Goal: Task Accomplishment & Management: Complete application form

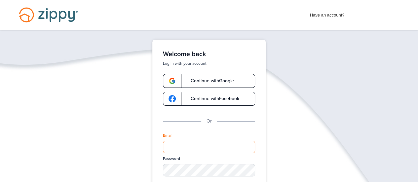
click at [178, 150] on input "Email" at bounding box center [209, 147] width 92 height 13
type input "**********"
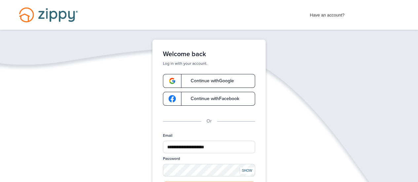
click at [243, 169] on div "SHOW" at bounding box center [247, 171] width 15 height 6
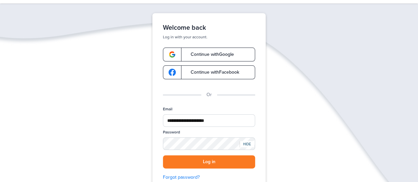
scroll to position [40, 0]
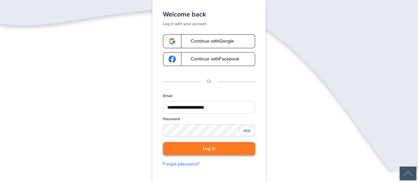
click at [213, 148] on button "Log in" at bounding box center [209, 149] width 92 height 14
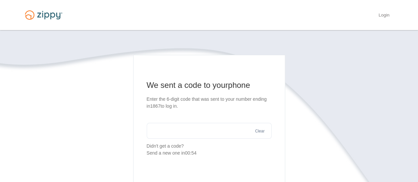
click at [161, 131] on input "text" at bounding box center [209, 131] width 125 height 16
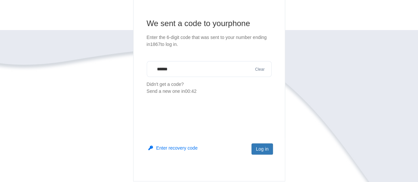
scroll to position [66, 0]
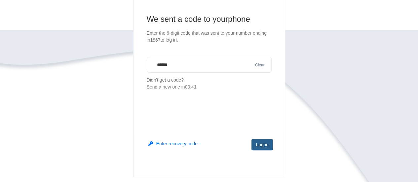
type input "******"
click at [259, 143] on button "Log in" at bounding box center [262, 144] width 21 height 11
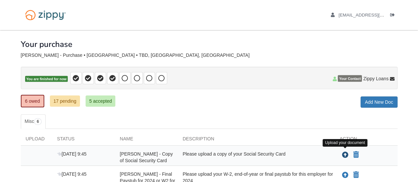
click at [346, 152] on icon "Upload Lisa Miller - Copy of Social Security Card" at bounding box center [345, 155] width 7 height 7
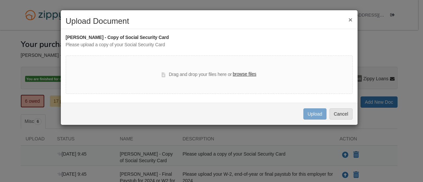
click at [240, 72] on label "browse files" at bounding box center [244, 74] width 23 height 7
click at [0, 0] on input "browse files" at bounding box center [0, 0] width 0 height 0
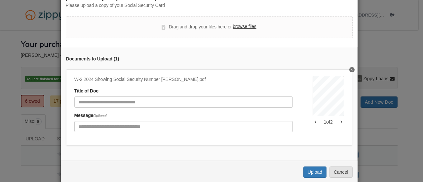
scroll to position [53, 0]
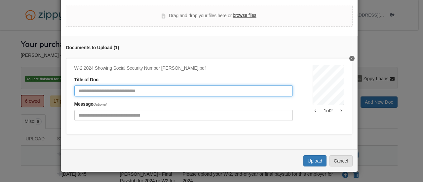
click at [75, 88] on input "Document Title" at bounding box center [183, 90] width 219 height 11
type input "**********"
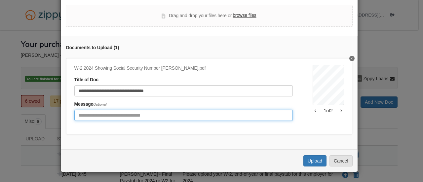
click at [74, 111] on input "Include any comments on this document" at bounding box center [183, 115] width 219 height 11
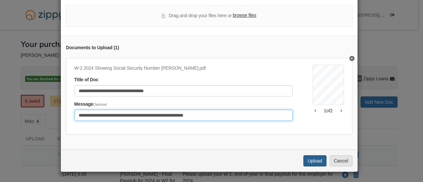
type input "**********"
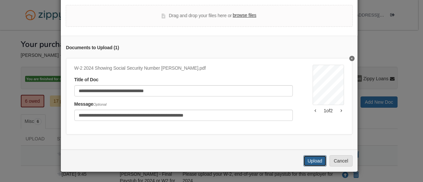
click at [311, 160] on button "Upload" at bounding box center [315, 160] width 23 height 11
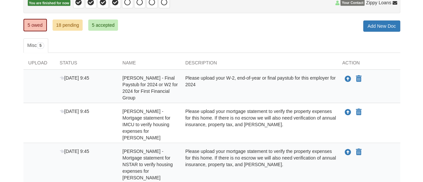
scroll to position [79, 0]
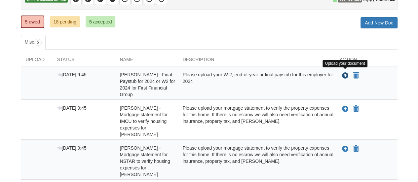
click at [345, 76] on icon "Upload Lisa Miller - Final Paystub for 2024 or W2 for 2024 for First Financial …" at bounding box center [345, 76] width 7 height 7
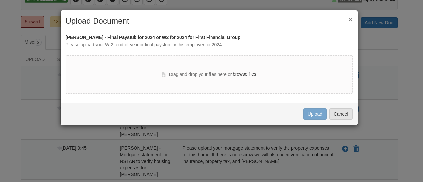
click at [241, 71] on label "browse files" at bounding box center [244, 74] width 23 height 7
click at [0, 0] on input "browse files" at bounding box center [0, 0] width 0 height 0
click at [241, 74] on label "browse files" at bounding box center [244, 74] width 23 height 7
click at [0, 0] on input "browse files" at bounding box center [0, 0] width 0 height 0
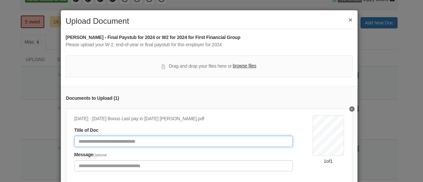
click at [78, 141] on input "Document Title" at bounding box center [183, 141] width 219 height 11
type input "**********"
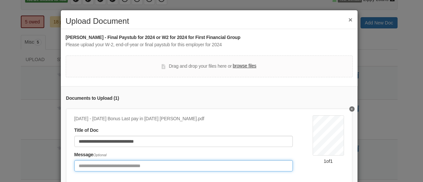
click at [77, 168] on input "Include any comments on this document" at bounding box center [183, 165] width 219 height 11
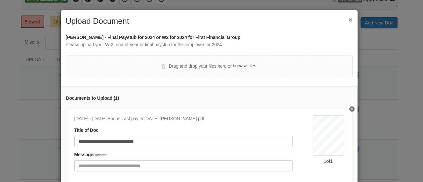
click at [239, 66] on label "browse files" at bounding box center [244, 65] width 23 height 7
click at [0, 0] on input "browse files" at bounding box center [0, 0] width 0 height 0
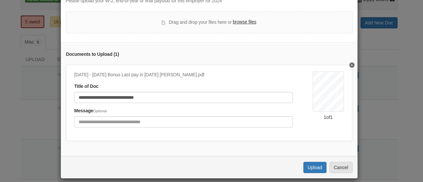
scroll to position [54, 0]
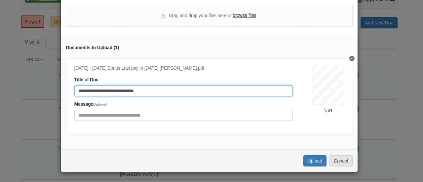
click at [132, 87] on input "**********" at bounding box center [183, 90] width 219 height 11
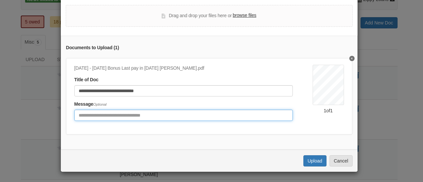
click at [77, 113] on input "Include any comments on this document" at bounding box center [183, 115] width 219 height 11
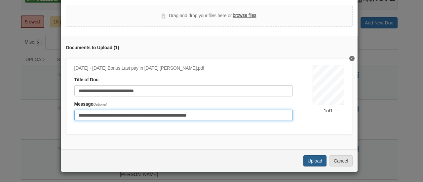
type input "**********"
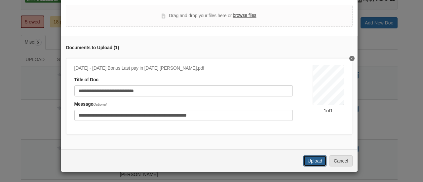
click at [306, 160] on button "Upload" at bounding box center [315, 160] width 23 height 11
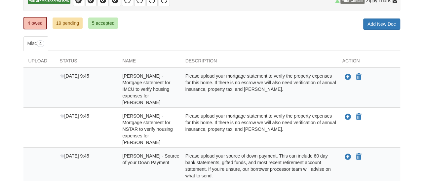
scroll to position [78, 0]
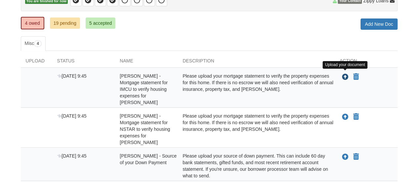
click at [346, 76] on icon "Upload Lisa Miller - Mortgage statement for IMCU to verify housing expenses for…" at bounding box center [345, 77] width 7 height 7
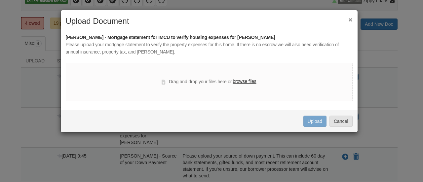
click at [245, 80] on label "browse files" at bounding box center [244, 81] width 23 height 7
click at [0, 0] on input "browse files" at bounding box center [0, 0] width 0 height 0
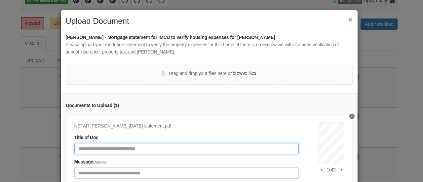
click at [85, 148] on input "Document Title" at bounding box center [186, 148] width 225 height 11
type input "**********"
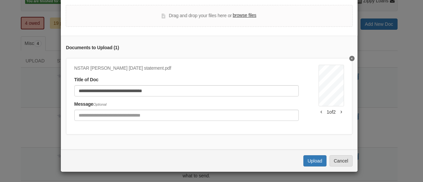
scroll to position [61, 0]
click at [307, 161] on button "Upload" at bounding box center [315, 160] width 23 height 11
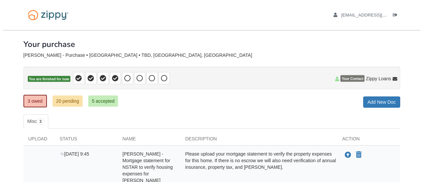
scroll to position [77, 0]
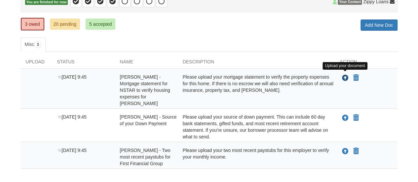
click at [345, 77] on icon "Upload Lisa Miller - Mortgage statement for NSTAR to verify housing expenses fo…" at bounding box center [345, 78] width 7 height 7
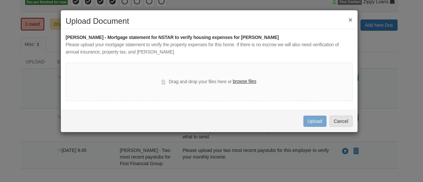
click at [240, 81] on label "browse files" at bounding box center [244, 81] width 23 height 7
click at [0, 0] on input "browse files" at bounding box center [0, 0] width 0 height 0
click at [240, 80] on label "browse files" at bounding box center [244, 81] width 23 height 7
click at [0, 0] on input "browse files" at bounding box center [0, 0] width 0 height 0
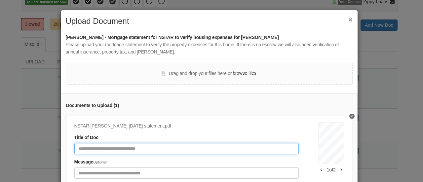
click at [83, 149] on input "Document Title" at bounding box center [186, 148] width 225 height 11
type input "*"
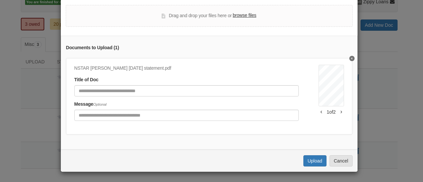
scroll to position [61, 0]
click at [311, 160] on button "Upload" at bounding box center [315, 160] width 23 height 11
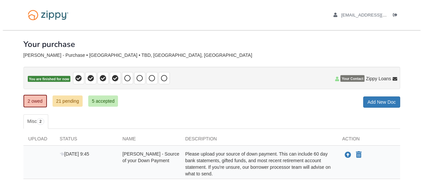
scroll to position [75, 0]
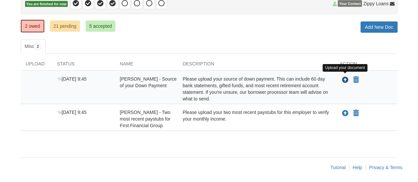
click at [344, 78] on icon "Upload Lisa Miller - Source of your Down Payment" at bounding box center [345, 80] width 7 height 7
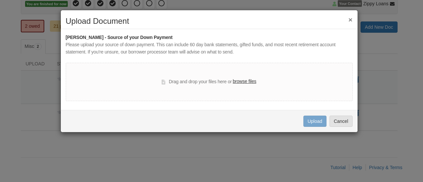
click at [238, 79] on label "browse files" at bounding box center [244, 81] width 23 height 7
click at [0, 0] on input "browse files" at bounding box center [0, 0] width 0 height 0
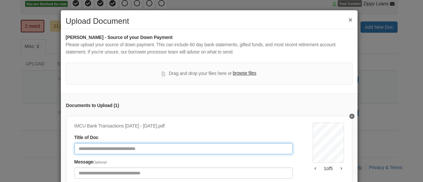
click at [79, 152] on input "Document Title" at bounding box center [183, 148] width 219 height 11
type input "**********"
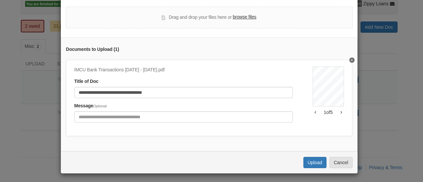
scroll to position [61, 0]
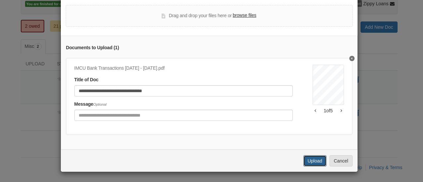
click at [313, 162] on button "Upload" at bounding box center [315, 160] width 23 height 11
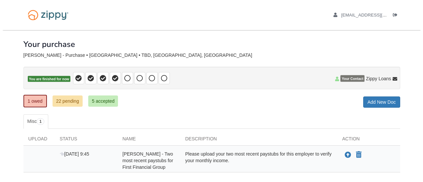
scroll to position [42, 0]
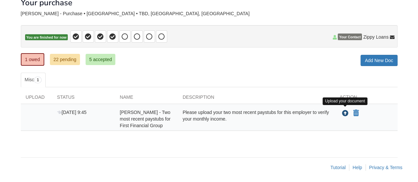
click at [347, 111] on icon "Upload Lisa Miller - Two most recent paystubs for First Financial Group" at bounding box center [345, 113] width 7 height 7
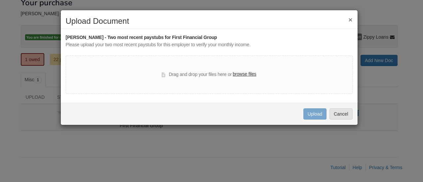
click at [241, 74] on label "browse files" at bounding box center [244, 74] width 23 height 7
click at [0, 0] on input "browse files" at bounding box center [0, 0] width 0 height 0
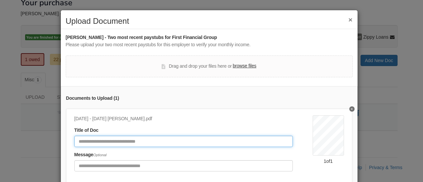
click at [76, 143] on input "Document Title" at bounding box center [183, 141] width 219 height 11
type input "**********"
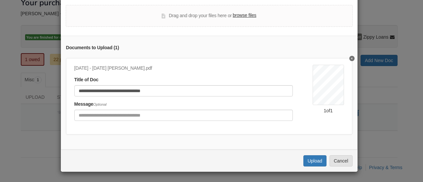
scroll to position [54, 0]
click at [314, 165] on button "Upload" at bounding box center [315, 160] width 23 height 11
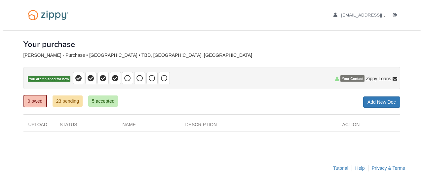
scroll to position [1, 0]
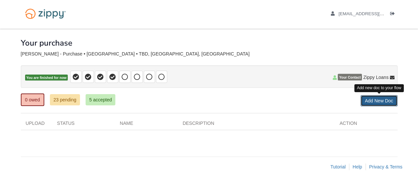
click at [375, 100] on link "Add New Doc" at bounding box center [379, 100] width 37 height 11
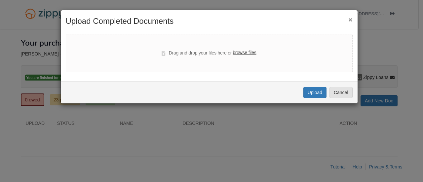
click at [243, 52] on label "browse files" at bounding box center [244, 52] width 23 height 7
click at [0, 0] on input "browse files" at bounding box center [0, 0] width 0 height 0
select select "****"
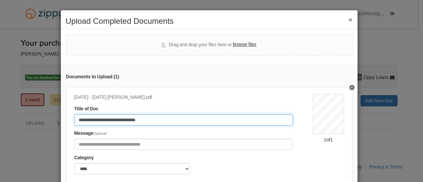
click at [147, 120] on input "**********" at bounding box center [183, 119] width 219 height 11
type input "**********"
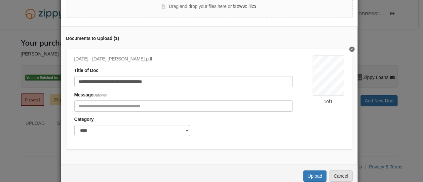
scroll to position [40, 0]
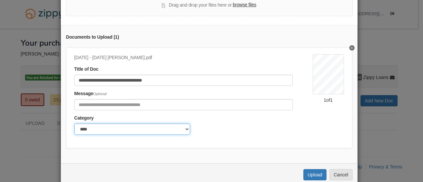
click at [182, 129] on select "******* ****" at bounding box center [132, 129] width 116 height 11
click at [74, 124] on select "******* ****" at bounding box center [132, 129] width 116 height 11
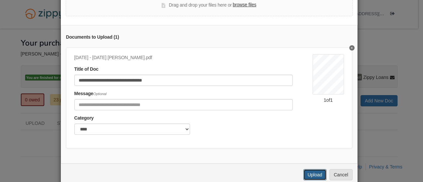
click at [309, 177] on button "Upload" at bounding box center [315, 174] width 23 height 11
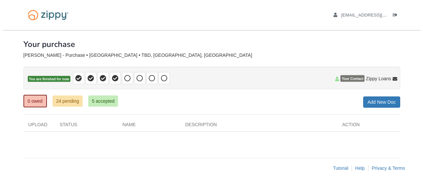
scroll to position [1, 0]
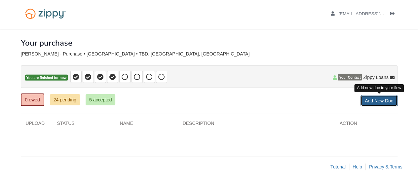
click at [375, 102] on link "Add New Doc" at bounding box center [379, 100] width 37 height 11
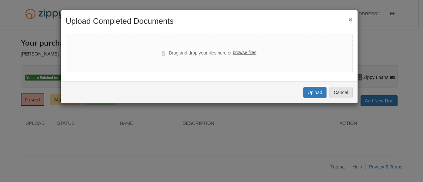
click at [237, 52] on label "browse files" at bounding box center [244, 52] width 23 height 7
click at [0, 0] on input "browse files" at bounding box center [0, 0] width 0 height 0
select select "****"
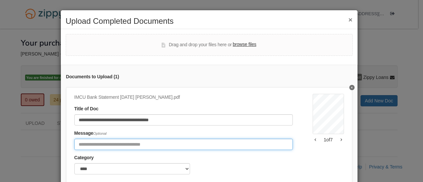
click at [79, 144] on input "Include any comments on this document" at bounding box center [183, 144] width 219 height 11
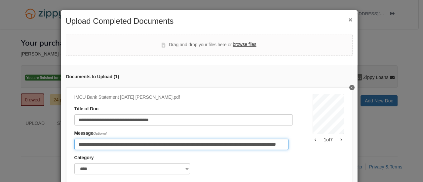
scroll to position [0, 46]
type input "**********"
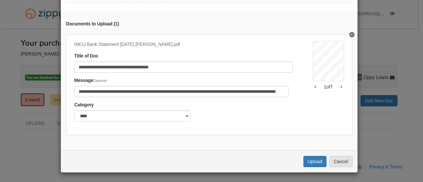
scroll to position [58, 0]
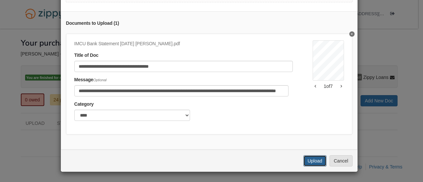
click at [310, 160] on button "Upload" at bounding box center [315, 160] width 23 height 11
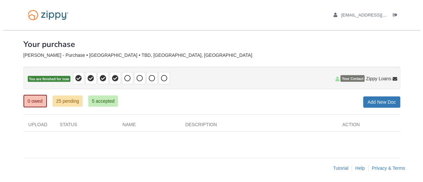
scroll to position [1, 0]
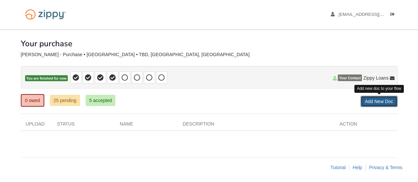
click at [374, 102] on link "Add New Doc" at bounding box center [379, 101] width 37 height 11
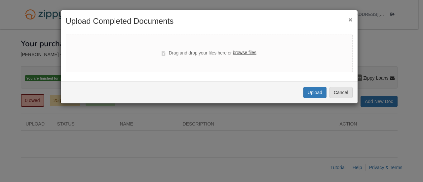
click at [239, 54] on label "browse files" at bounding box center [244, 52] width 23 height 7
click at [0, 0] on input "browse files" at bounding box center [0, 0] width 0 height 0
select select "****"
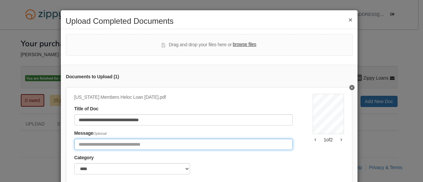
click at [81, 141] on input "Include any comments on this document" at bounding box center [183, 144] width 219 height 11
type input "*"
click at [171, 145] on input "**********" at bounding box center [183, 144] width 219 height 11
click at [179, 143] on input "**********" at bounding box center [183, 144] width 219 height 11
click at [131, 144] on input "**********" at bounding box center [183, 144] width 219 height 11
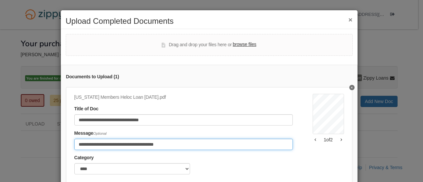
type input "**********"
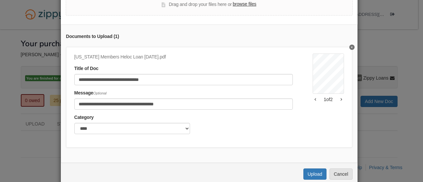
scroll to position [43, 0]
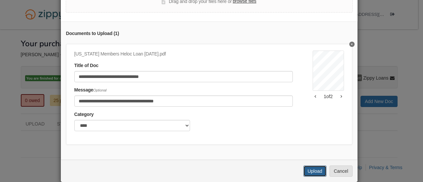
click at [306, 177] on button "Upload" at bounding box center [315, 171] width 23 height 11
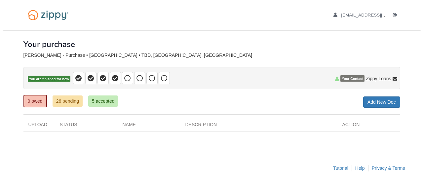
scroll to position [1, 0]
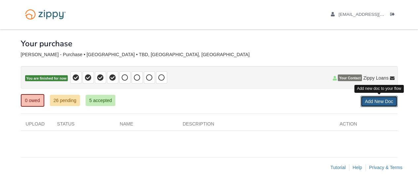
click at [371, 98] on link "Add New Doc" at bounding box center [379, 101] width 37 height 11
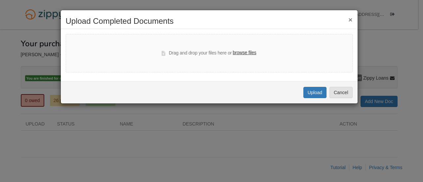
click at [238, 52] on label "browse files" at bounding box center [244, 52] width 23 height 7
click at [0, 0] on input "browse files" at bounding box center [0, 0] width 0 height 0
select select "****"
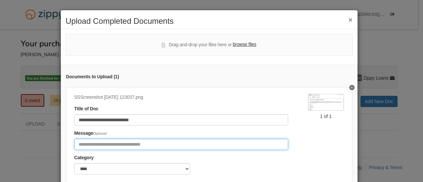
click at [77, 144] on input "Include any comments on this document" at bounding box center [181, 144] width 214 height 11
type input "**********"
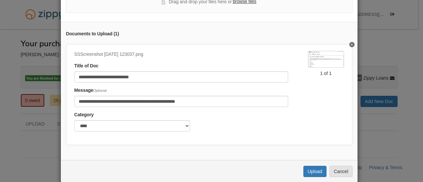
scroll to position [58, 0]
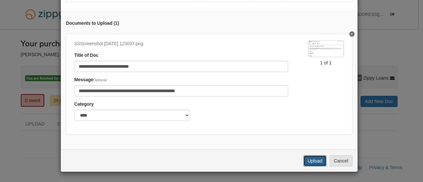
click at [313, 158] on button "Upload" at bounding box center [315, 160] width 23 height 11
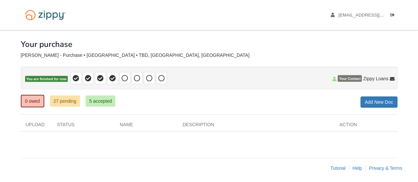
scroll to position [1, 0]
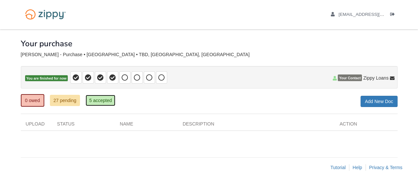
click at [95, 102] on link "5 accepted" at bounding box center [101, 100] width 30 height 11
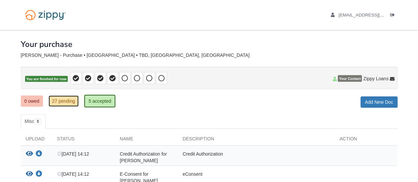
click at [62, 99] on link "27 pending" at bounding box center [64, 101] width 30 height 11
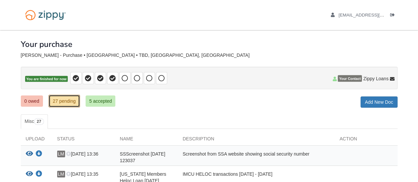
click at [64, 101] on link "27 pending" at bounding box center [64, 101] width 31 height 13
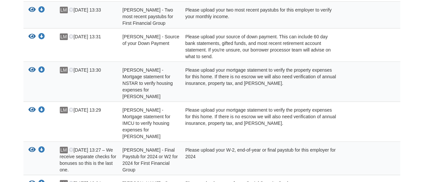
scroll to position [238, 0]
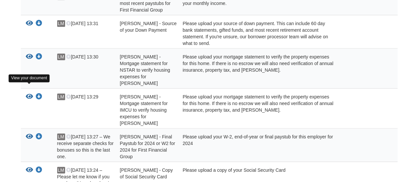
click at [28, 94] on icon "View Lisa Miller - Mortgage statement for IMCU to verify housing expenses for L…" at bounding box center [29, 97] width 7 height 7
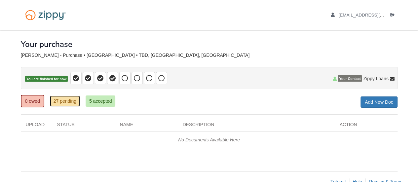
click at [60, 101] on link "27 pending" at bounding box center [65, 101] width 30 height 11
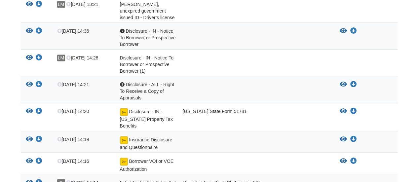
scroll to position [311, 0]
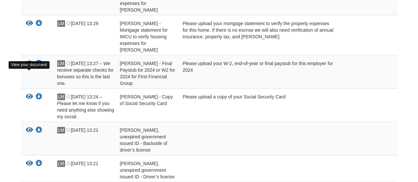
click at [29, 94] on icon "View Lisa Miller - Copy of Social Security Card" at bounding box center [29, 97] width 7 height 7
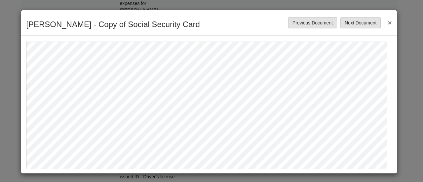
click at [386, 21] on button "×" at bounding box center [388, 23] width 8 height 12
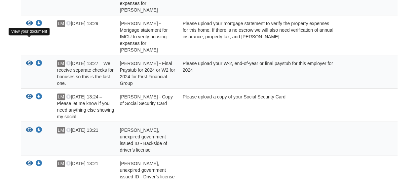
click at [28, 60] on icon "View Lisa Miller - Final Paystub for 2024 or W2 for 2024 for First Financial Gr…" at bounding box center [29, 63] width 7 height 7
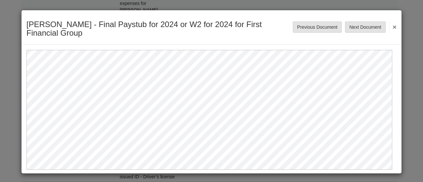
click at [392, 27] on div "[PERSON_NAME] - Final Paystub for 2024 or W2 for 2024 for First Financial Group…" at bounding box center [211, 27] width 380 height 34
click at [390, 27] on button "×" at bounding box center [393, 27] width 8 height 12
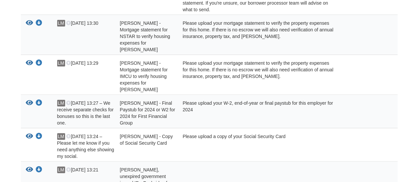
scroll to position [259, 0]
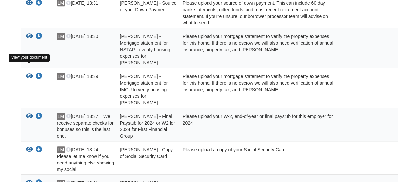
click at [28, 73] on icon "View Lisa Miller - Mortgage statement for IMCU to verify housing expenses for L…" at bounding box center [29, 76] width 7 height 7
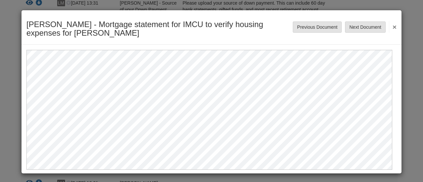
click at [392, 25] on div "[PERSON_NAME] - Mortgage statement for IMCU to verify housing expenses for [PER…" at bounding box center [211, 27] width 380 height 34
click at [389, 26] on button "×" at bounding box center [393, 27] width 8 height 12
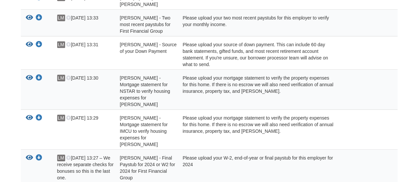
scroll to position [206, 0]
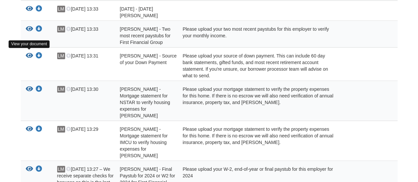
click at [30, 53] on icon "View Lisa Miller - Source of your Down Payment" at bounding box center [29, 56] width 7 height 7
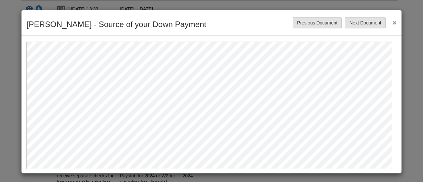
click at [391, 21] on button "×" at bounding box center [393, 23] width 8 height 12
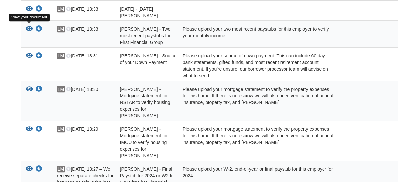
click at [27, 27] on icon "View Lisa Miller - Two most recent paystubs for First Financial Group" at bounding box center [29, 29] width 7 height 7
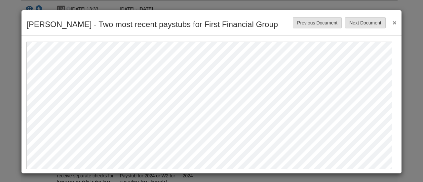
click at [391, 23] on button "×" at bounding box center [393, 23] width 8 height 12
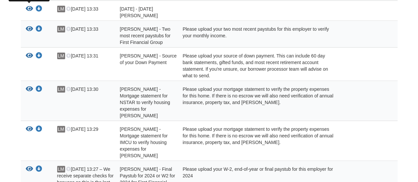
click at [28, 8] on icon "View 8.18.2025 - 8.31.2025 Miller, Lisa Pay" at bounding box center [29, 9] width 7 height 7
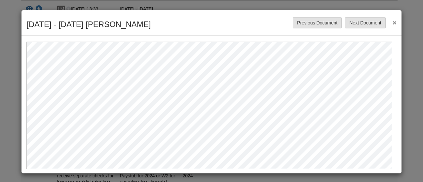
click at [390, 23] on button "×" at bounding box center [393, 23] width 8 height 12
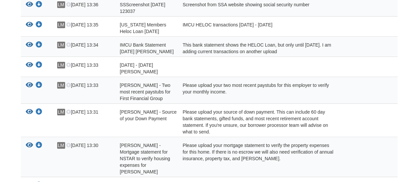
scroll to position [140, 0]
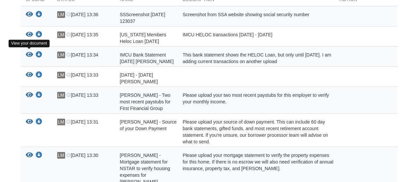
click at [27, 53] on icon "View IMCU Bank Statement 8.31.2025 Miller, Lisa" at bounding box center [29, 55] width 7 height 7
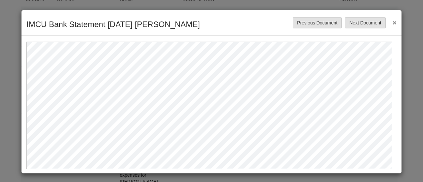
click at [389, 22] on button "×" at bounding box center [393, 23] width 8 height 12
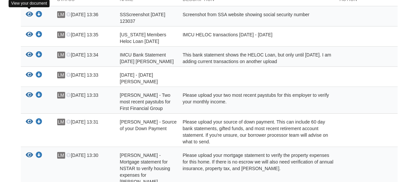
click at [26, 15] on icon "View SSScreenshot 2025-09-23 123037" at bounding box center [29, 14] width 7 height 7
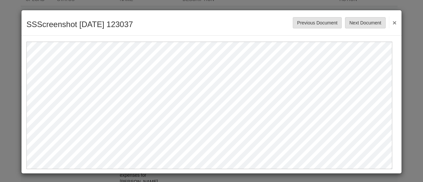
click at [390, 22] on button "×" at bounding box center [393, 23] width 8 height 12
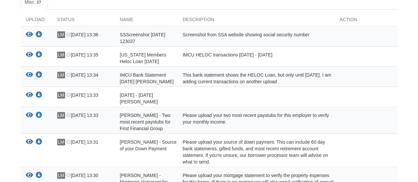
scroll to position [113, 0]
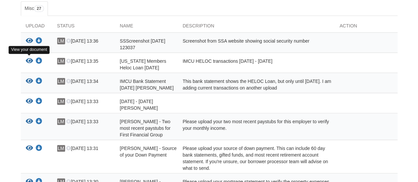
click at [28, 59] on icon "View Indiana Members Heloc Loan 9.23.2025" at bounding box center [29, 61] width 7 height 7
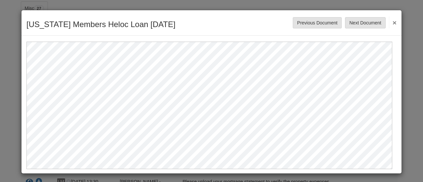
click at [391, 23] on button "×" at bounding box center [393, 23] width 8 height 12
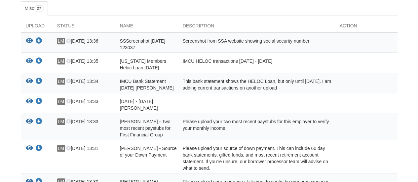
scroll to position [0, 0]
